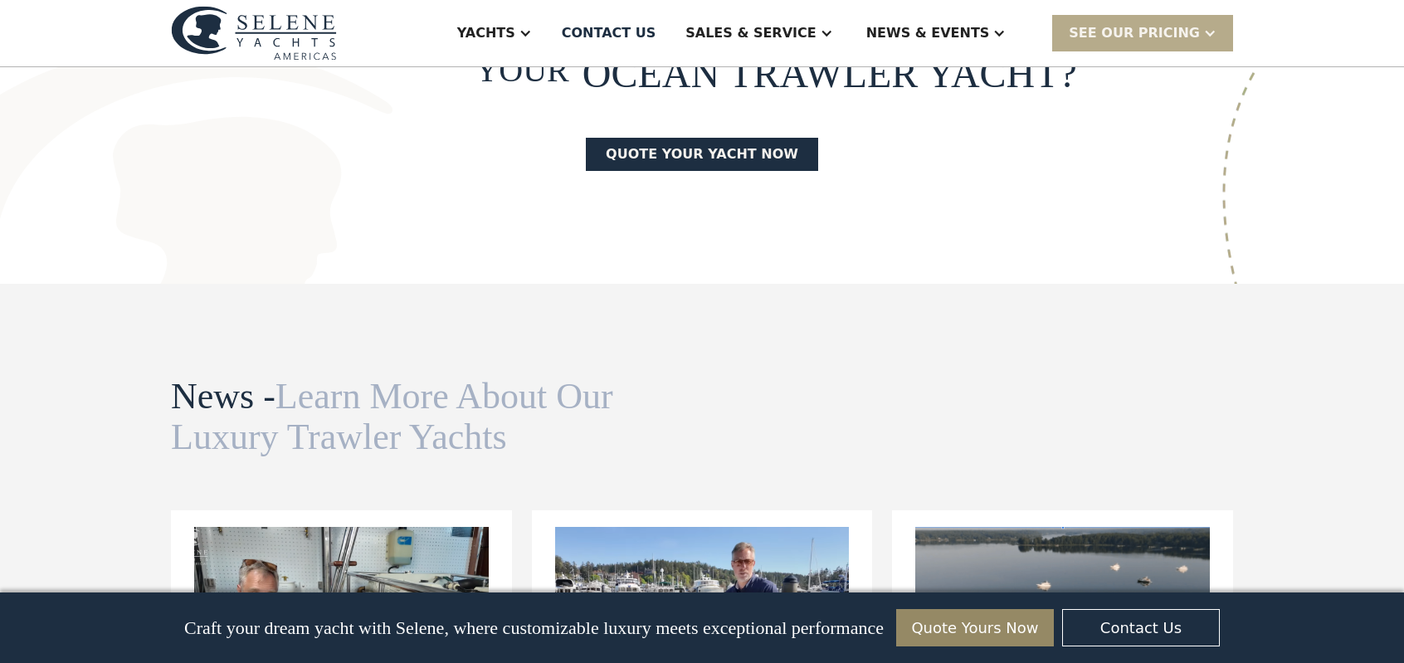
scroll to position [4480, 0]
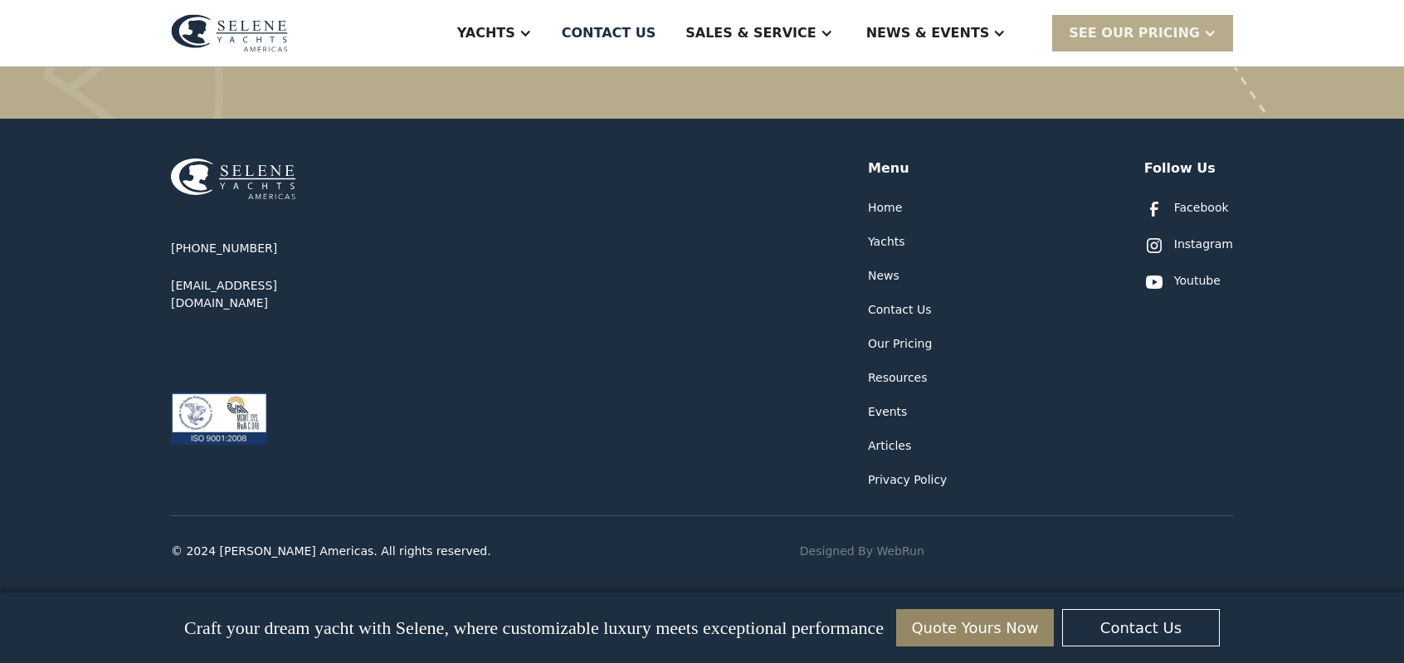
scroll to position [5060, 0]
click at [932, 335] on div "Our Pricing" at bounding box center [900, 343] width 64 height 17
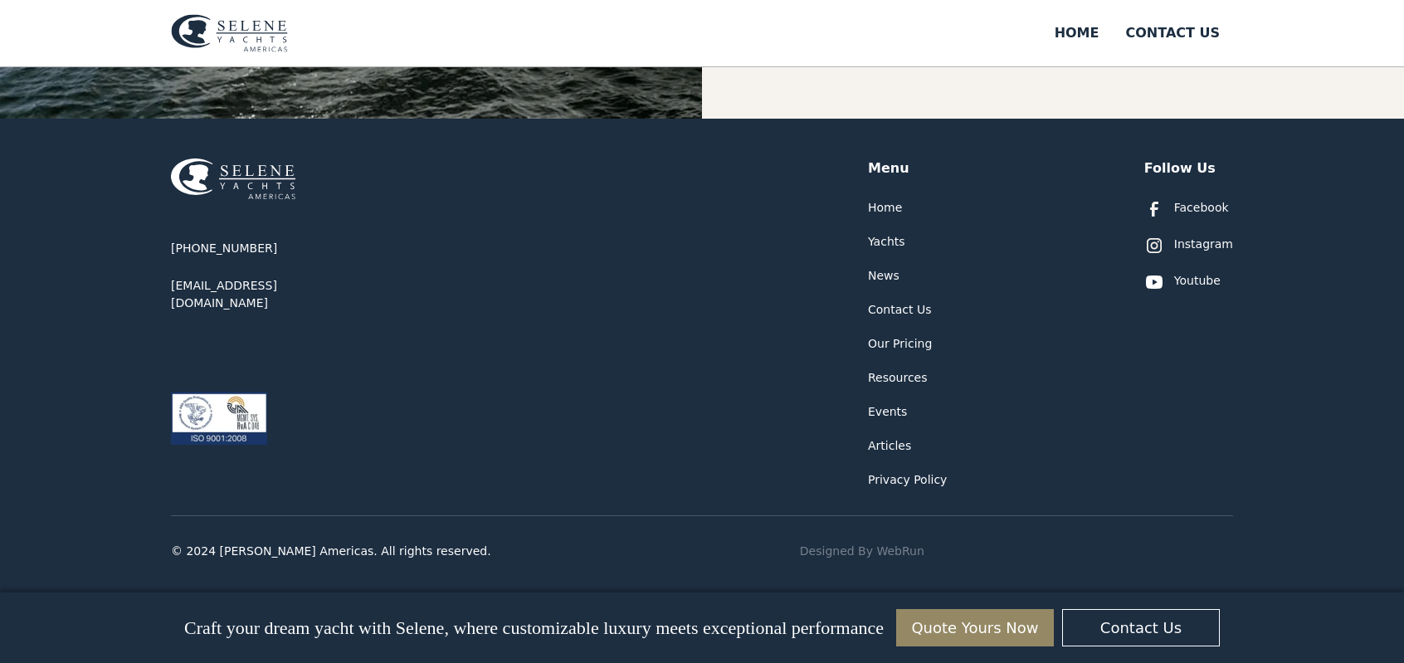
scroll to position [913, 0]
click at [1220, 272] on div "Youtube" at bounding box center [1197, 280] width 46 height 17
